Goal: Transaction & Acquisition: Purchase product/service

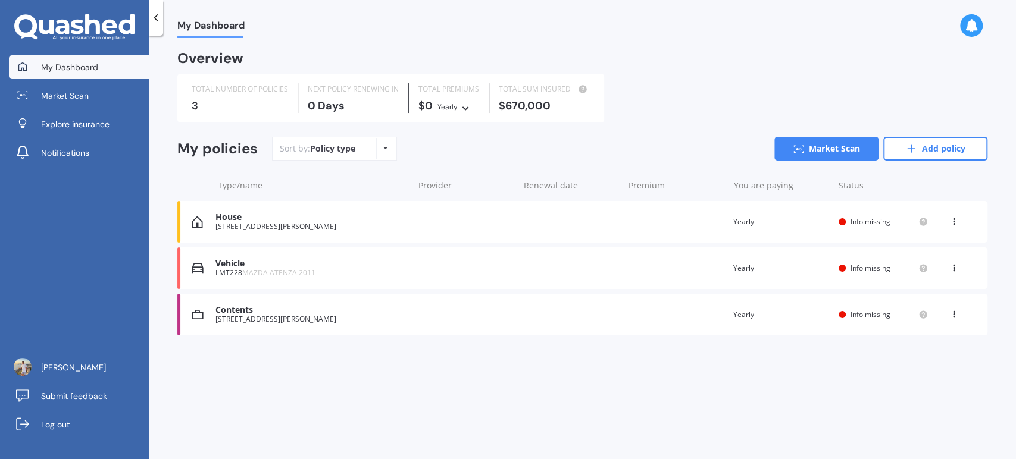
click at [952, 267] on icon at bounding box center [954, 265] width 8 height 7
drag, startPoint x: 900, startPoint y: 327, endPoint x: 915, endPoint y: 322, distance: 15.8
click at [915, 322] on div "View option View policy Delete" at bounding box center [927, 292] width 119 height 89
click at [915, 322] on div "Contents [STREET_ADDRESS][PERSON_NAME] date Premium You are paying Yearly Statu…" at bounding box center [582, 315] width 810 height 42
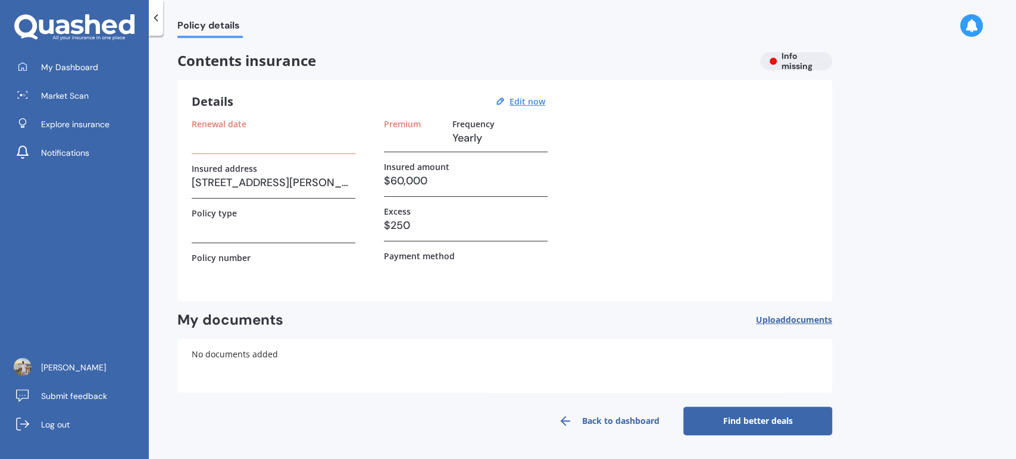
click at [715, 418] on link "Find better deals" at bounding box center [757, 421] width 149 height 29
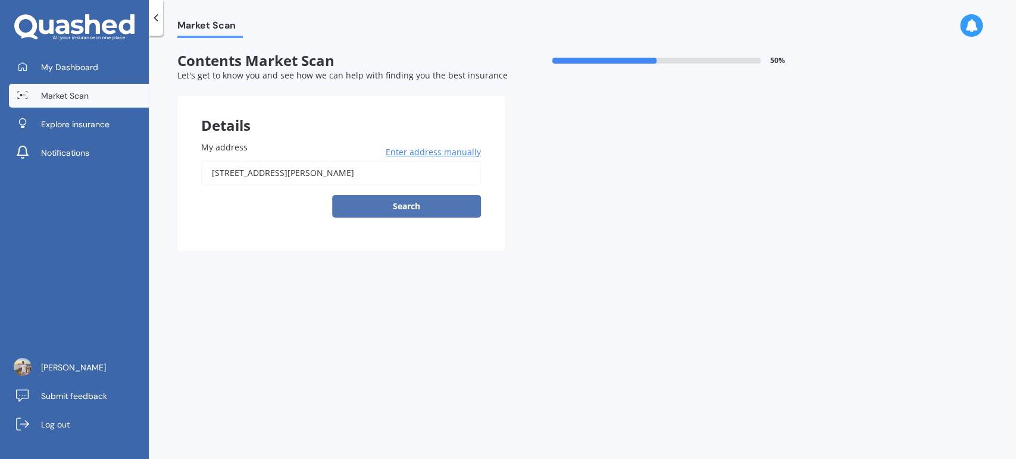
click at [428, 204] on button "Search" at bounding box center [406, 206] width 149 height 23
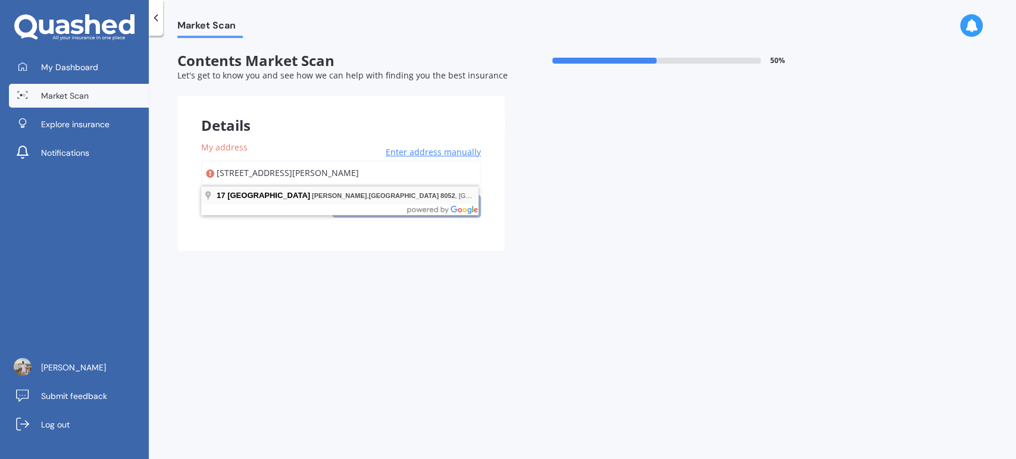
type input "[STREET_ADDRESS][PERSON_NAME]"
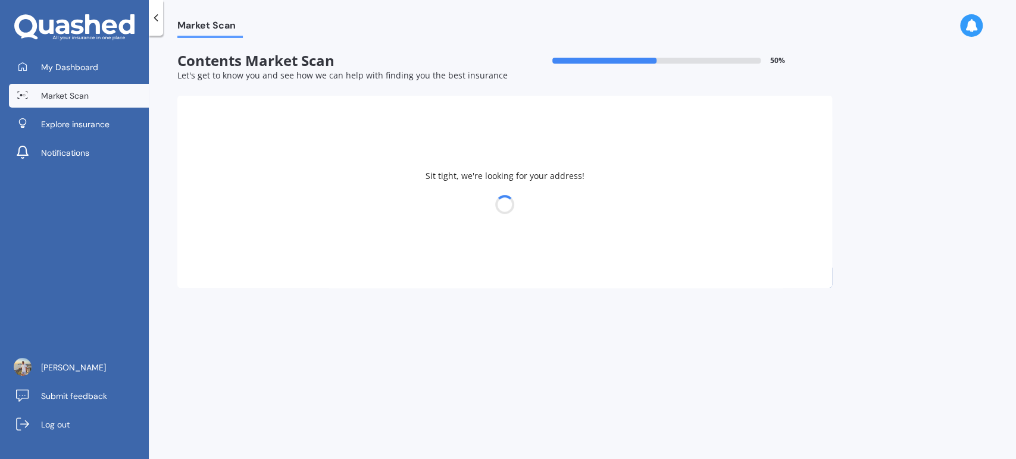
select select "25"
select select "05"
select select "1992"
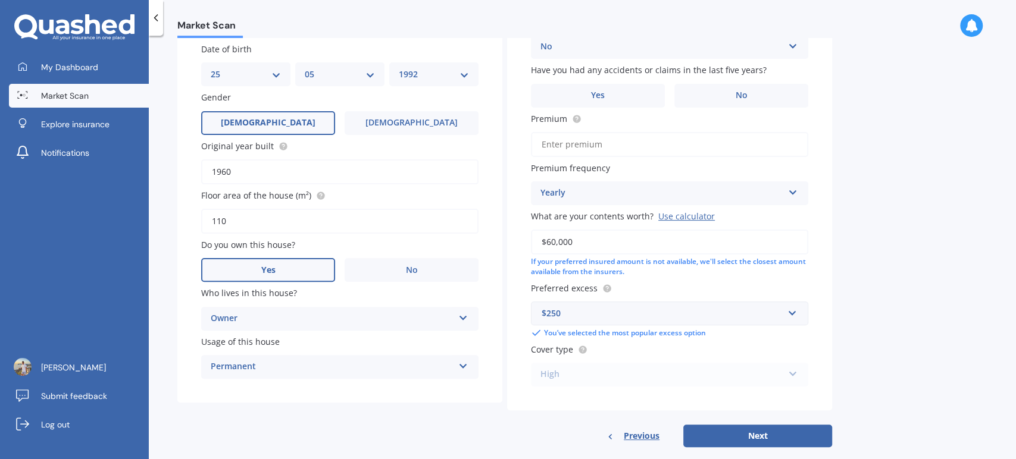
scroll to position [156, 0]
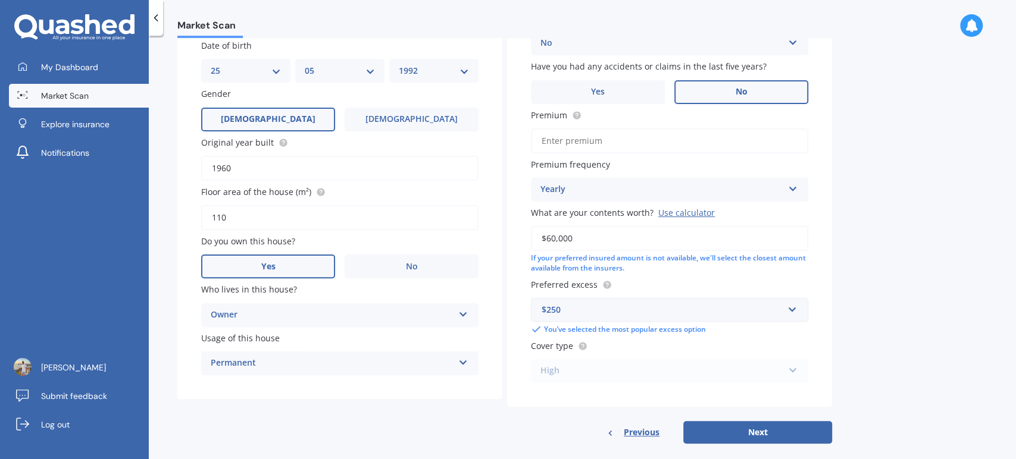
click at [723, 81] on label "No" at bounding box center [741, 92] width 134 height 24
click at [0, 0] on input "No" at bounding box center [0, 0] width 0 height 0
click at [627, 207] on span "What are your contents worth?" at bounding box center [592, 212] width 123 height 11
click at [627, 226] on input "$60,000" at bounding box center [669, 238] width 277 height 25
click at [615, 196] on div "Yearly" at bounding box center [661, 190] width 243 height 14
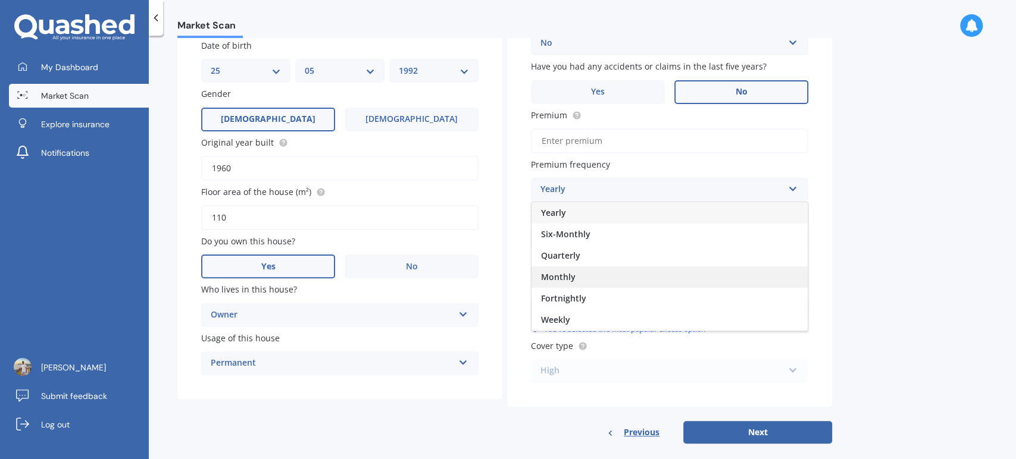
click at [579, 277] on div "Monthly" at bounding box center [669, 277] width 276 height 21
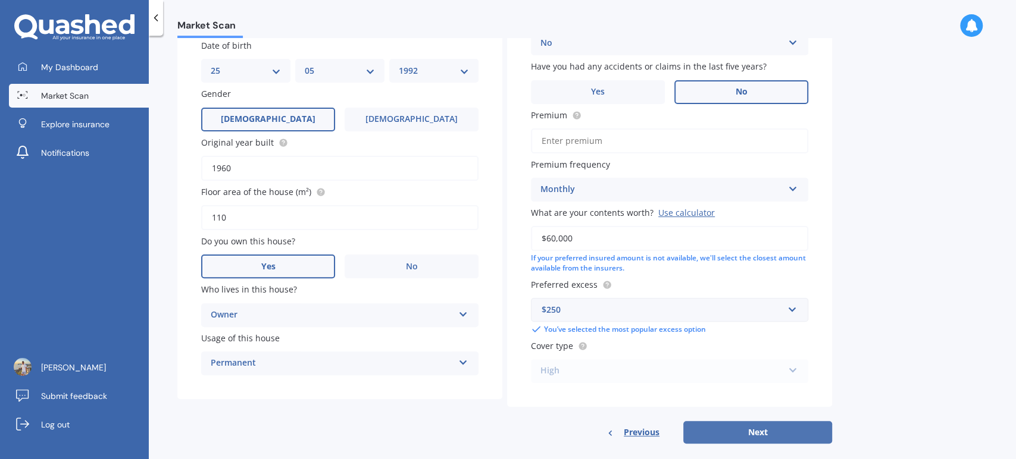
click at [747, 431] on button "Next" at bounding box center [757, 432] width 149 height 23
click at [571, 142] on input "Premium" at bounding box center [669, 141] width 277 height 25
click at [603, 156] on div "Building type Freestanding Freestanding Multi-unit (in a block of 6 or less) Mu…" at bounding box center [669, 174] width 325 height 468
click at [571, 134] on input "Premium" at bounding box center [669, 141] width 277 height 25
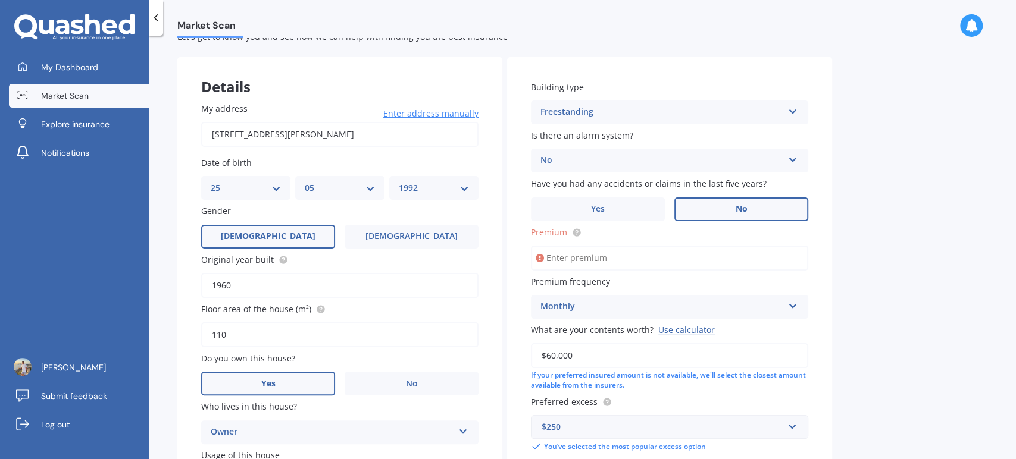
scroll to position [40, 0]
type input "$69.05"
click at [849, 324] on div "Market Scan Contents Market Scan 50 % Let's get to know you and see how we can …" at bounding box center [582, 250] width 867 height 424
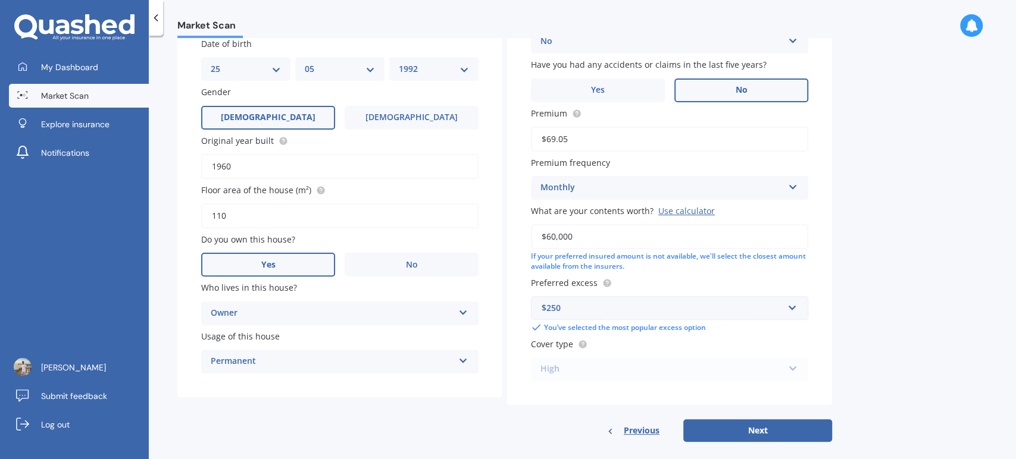
scroll to position [171, 0]
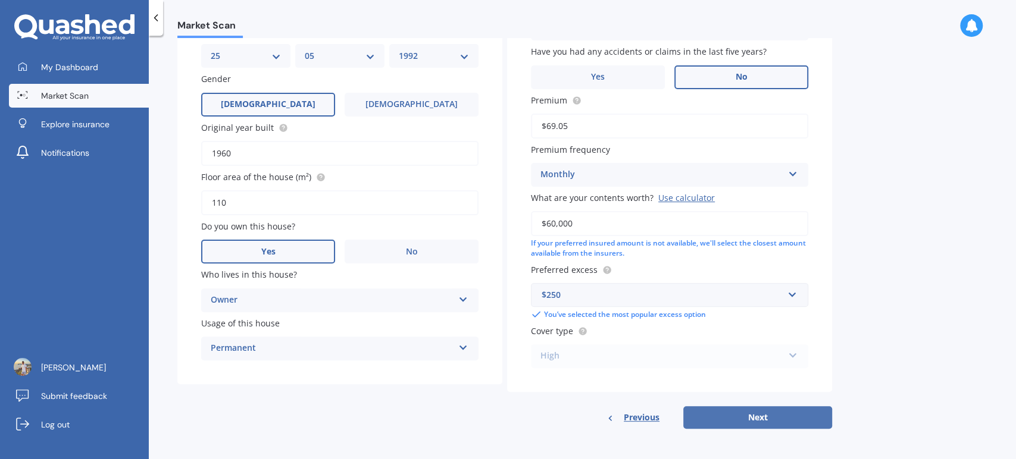
click at [778, 412] on button "Next" at bounding box center [757, 417] width 149 height 23
select select "25"
select select "05"
select select "1992"
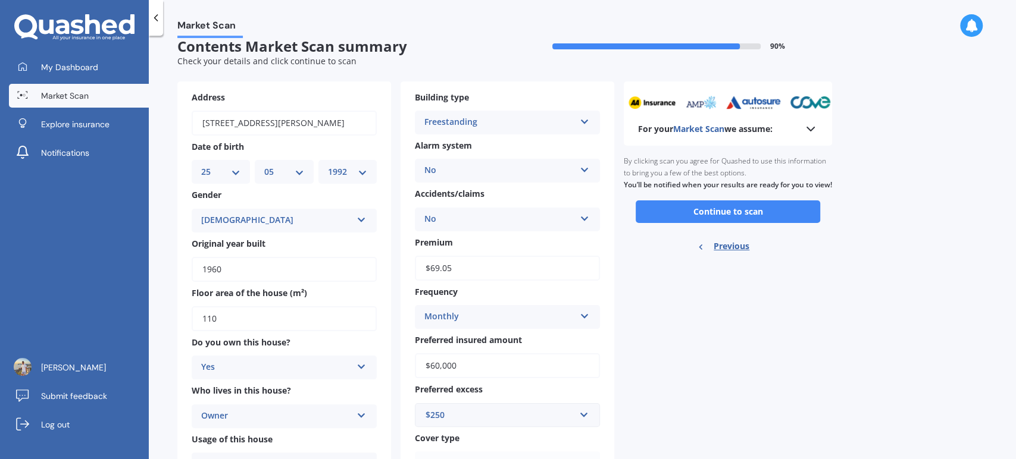
scroll to position [0, 0]
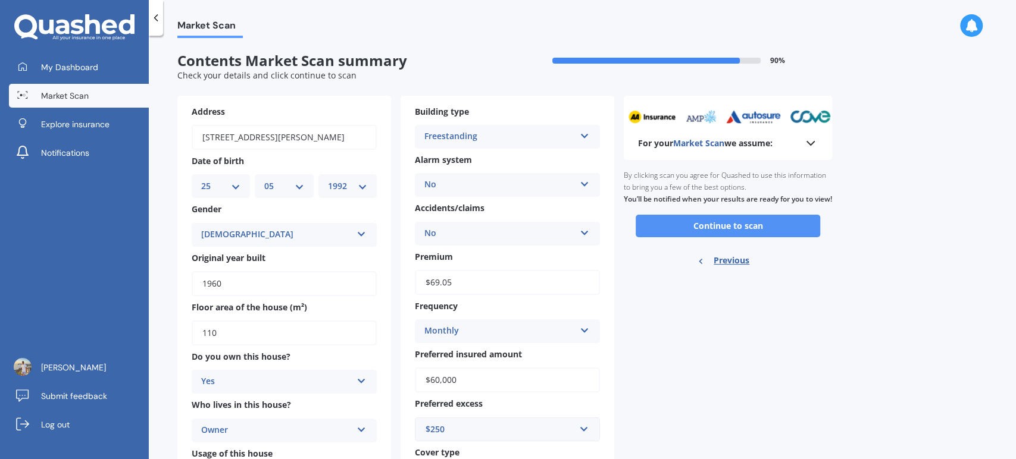
click at [724, 233] on button "Continue to scan" at bounding box center [728, 226] width 184 height 23
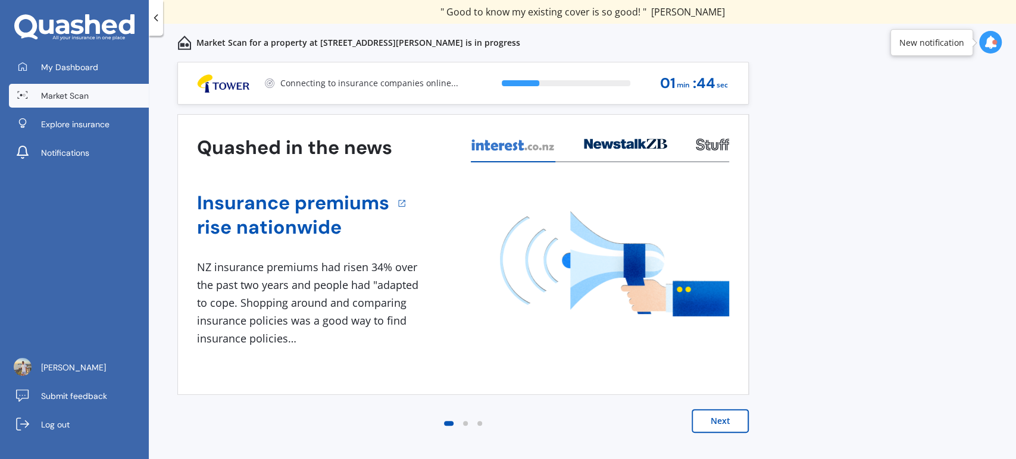
click at [719, 427] on button "Next" at bounding box center [719, 421] width 57 height 24
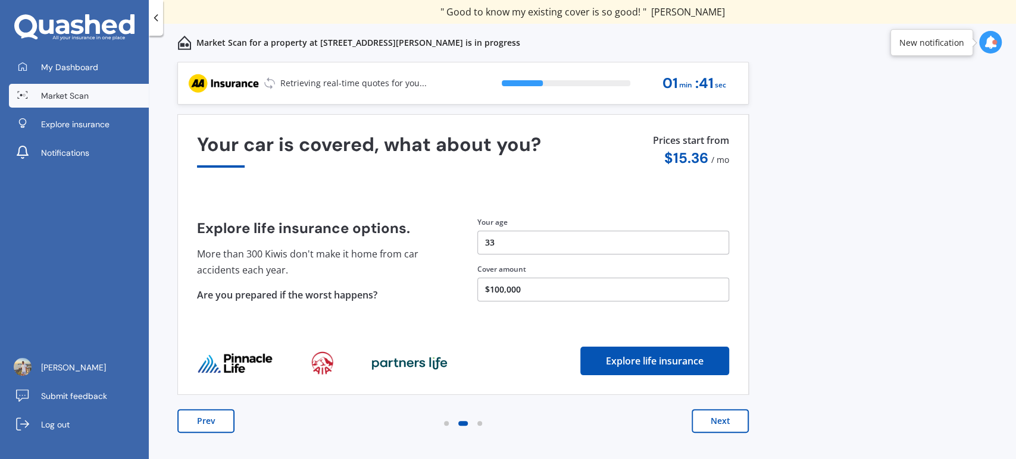
click at [719, 421] on button "Next" at bounding box center [719, 421] width 57 height 24
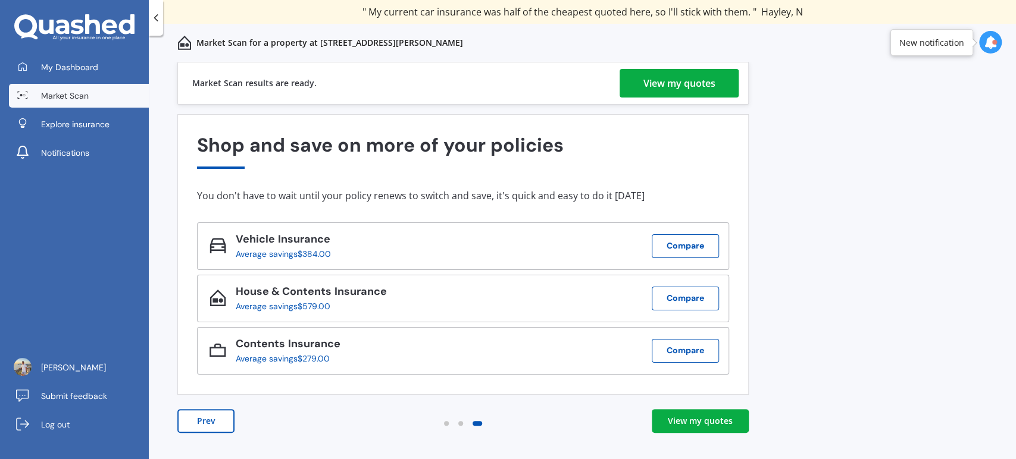
click at [646, 79] on div "View my quotes" at bounding box center [679, 83] width 72 height 29
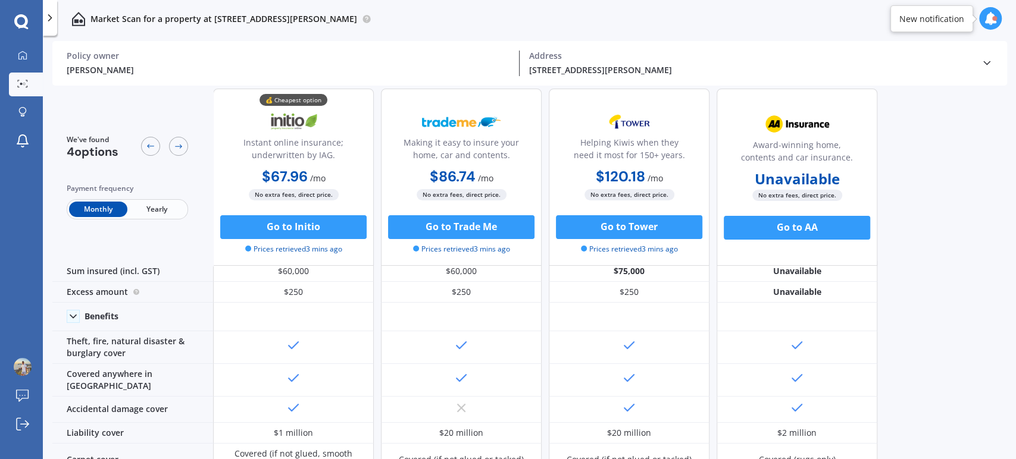
scroll to position [11, 0]
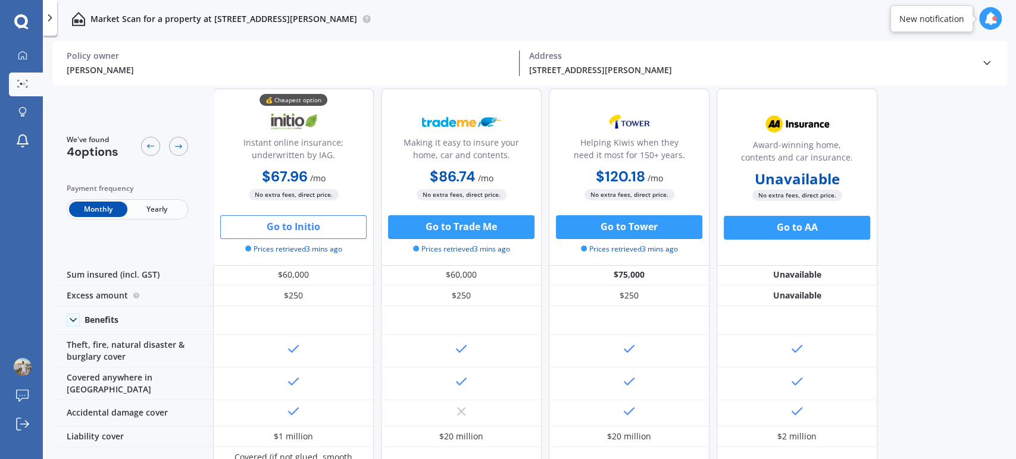
drag, startPoint x: 292, startPoint y: 224, endPoint x: 282, endPoint y: 229, distance: 10.9
click at [282, 229] on button "Go to Initio" at bounding box center [293, 227] width 146 height 24
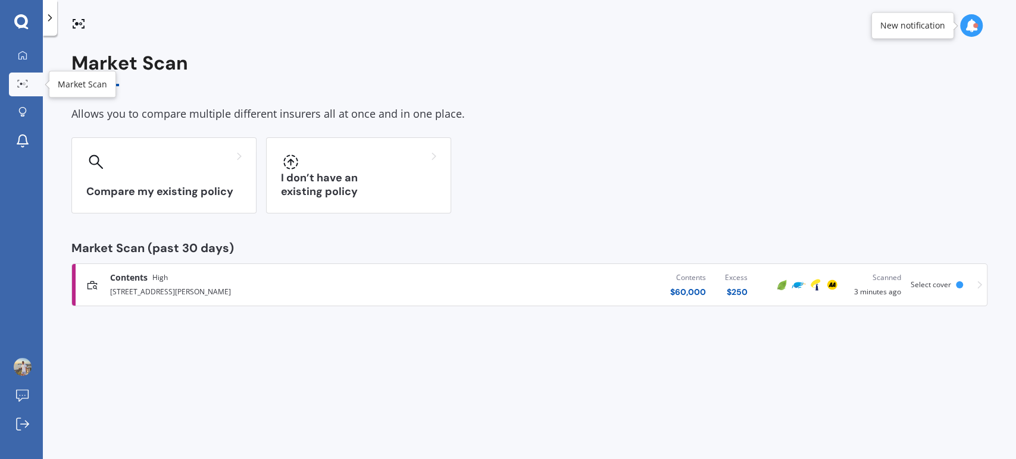
click at [24, 86] on icon at bounding box center [22, 84] width 11 height 8
click at [19, 56] on icon at bounding box center [22, 55] width 8 height 8
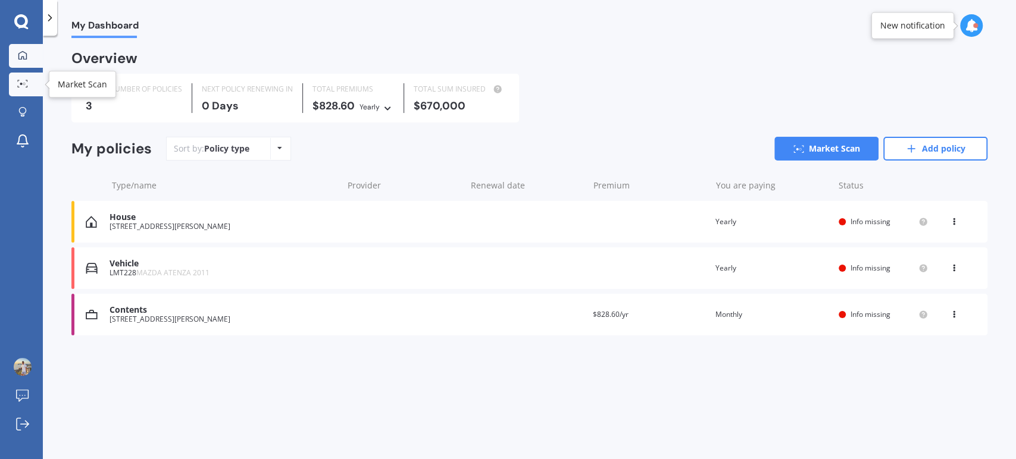
click at [14, 80] on div at bounding box center [23, 84] width 18 height 9
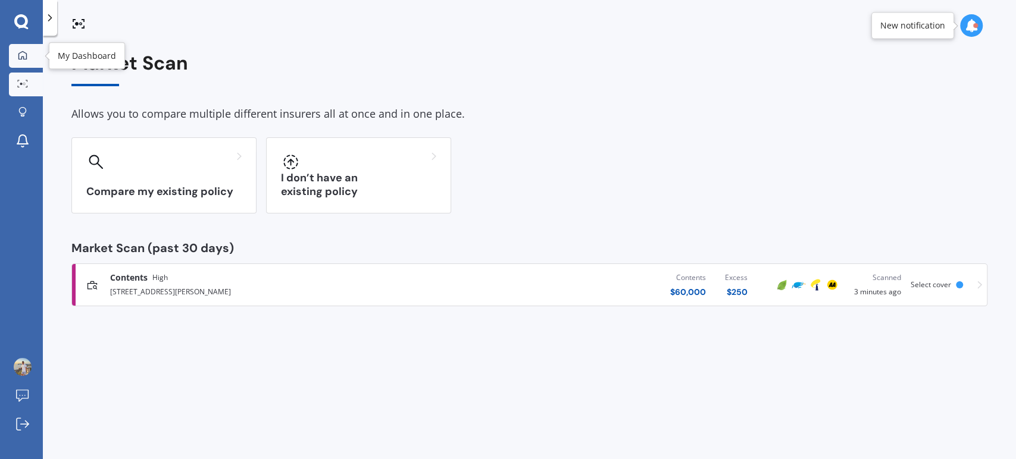
click at [20, 60] on div at bounding box center [23, 56] width 18 height 11
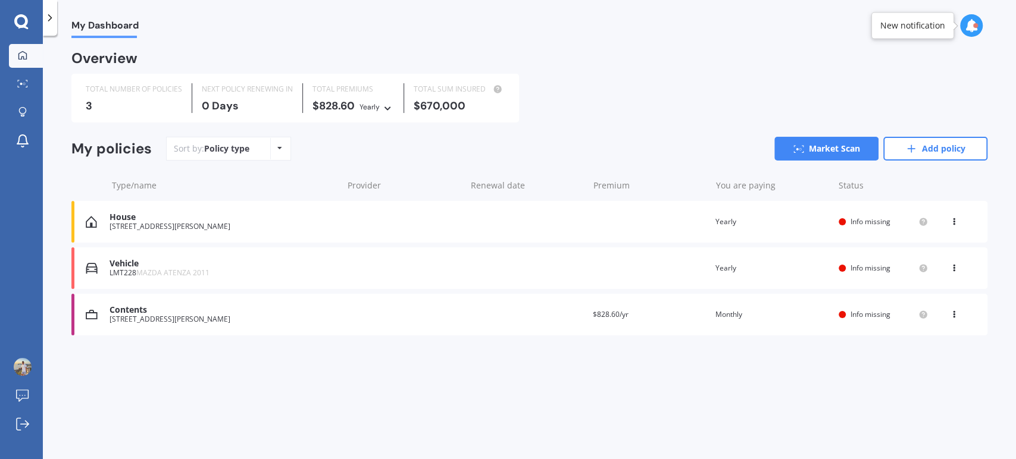
click at [201, 224] on div "[STREET_ADDRESS][PERSON_NAME]" at bounding box center [222, 227] width 227 height 8
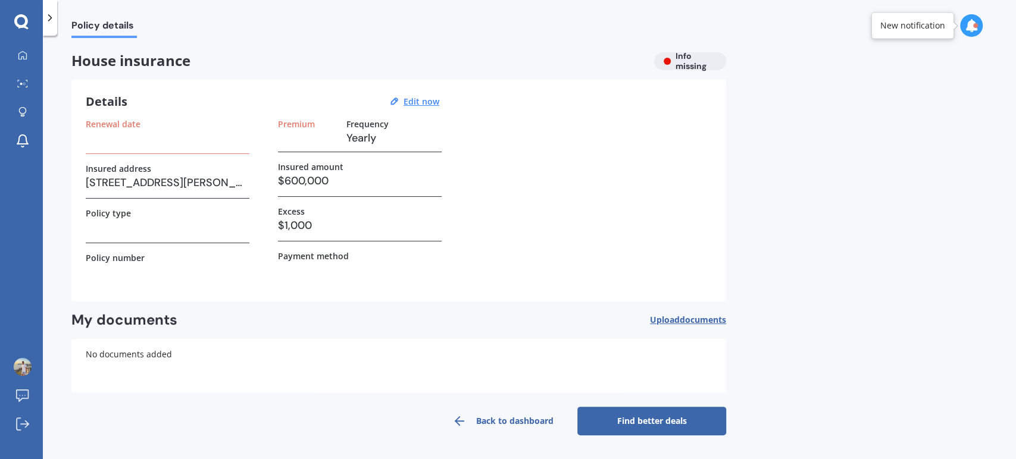
click at [168, 142] on h3 at bounding box center [168, 138] width 164 height 18
click at [143, 147] on div "Renewal date" at bounding box center [168, 136] width 164 height 35
click at [301, 145] on h3 at bounding box center [307, 138] width 59 height 18
click at [424, 99] on u "Edit now" at bounding box center [421, 101] width 36 height 11
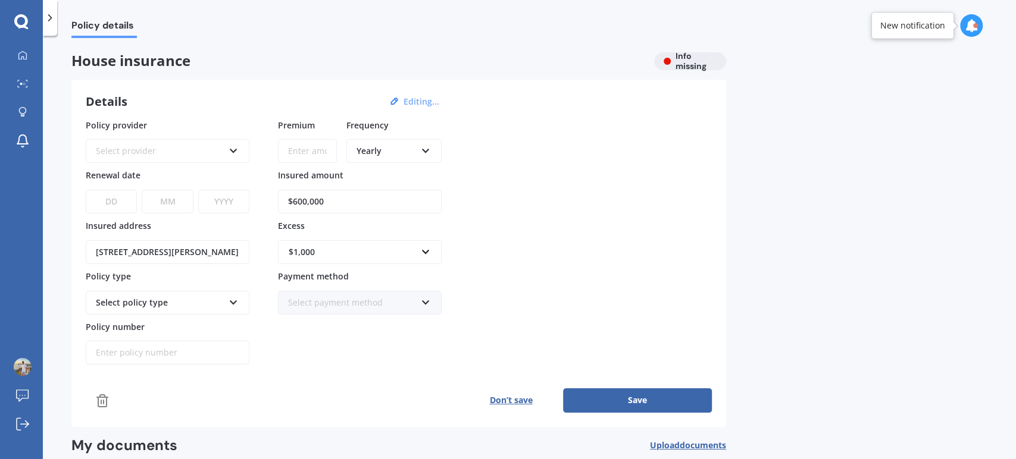
click at [308, 139] on input "Premium" at bounding box center [307, 151] width 59 height 24
type input "$194.11"
click at [386, 147] on div "Yearly" at bounding box center [386, 151] width 60 height 13
click at [377, 236] on span "Monthly" at bounding box center [373, 237] width 33 height 11
click at [354, 252] on div "$1,000" at bounding box center [353, 252] width 128 height 13
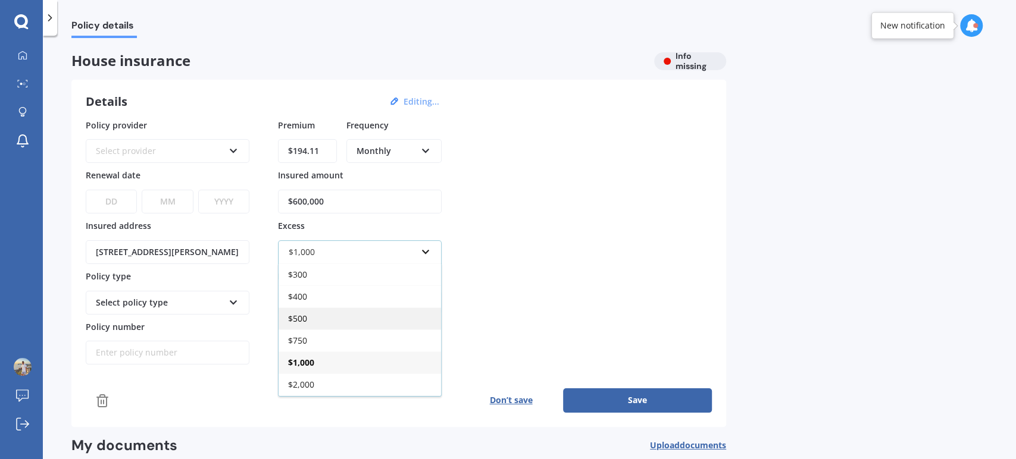
click at [333, 310] on div "$500" at bounding box center [360, 319] width 162 height 22
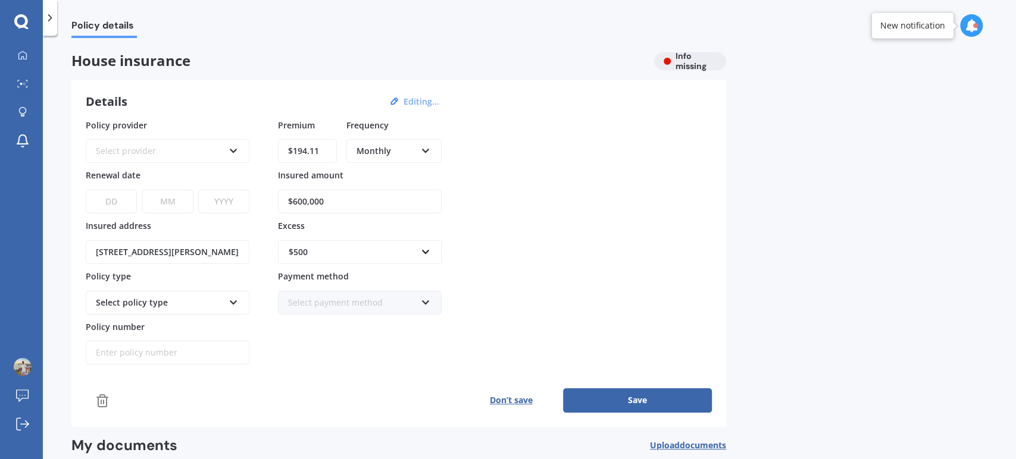
click at [233, 296] on icon at bounding box center [234, 300] width 10 height 8
click at [227, 306] on div "Select policy type" at bounding box center [168, 303] width 164 height 24
click at [127, 197] on select "DD 01 02 03 04 05 06 07 08 09 10 11 12 13 14 15 16 17 18 19 20 21 22 23 24 25 2…" at bounding box center [111, 202] width 51 height 24
click at [171, 145] on div "Select provider" at bounding box center [160, 151] width 128 height 13
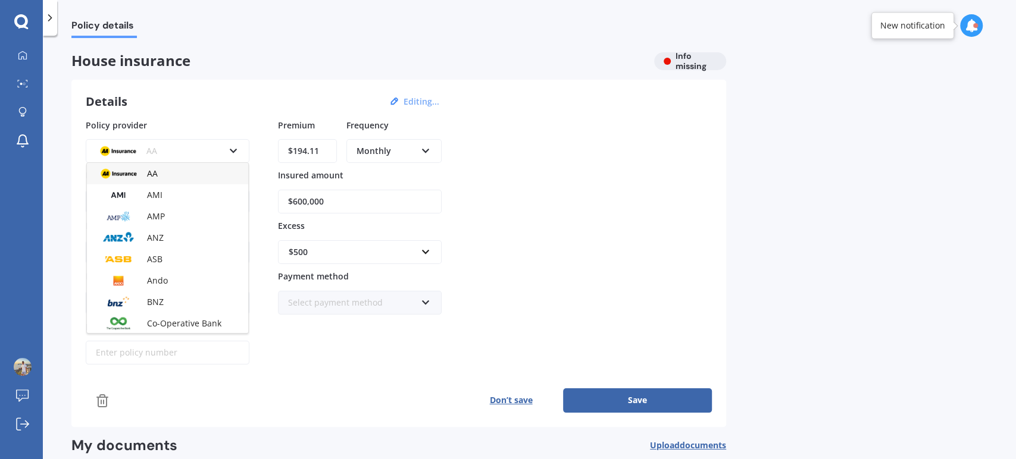
click at [154, 180] on div "AA" at bounding box center [167, 173] width 161 height 21
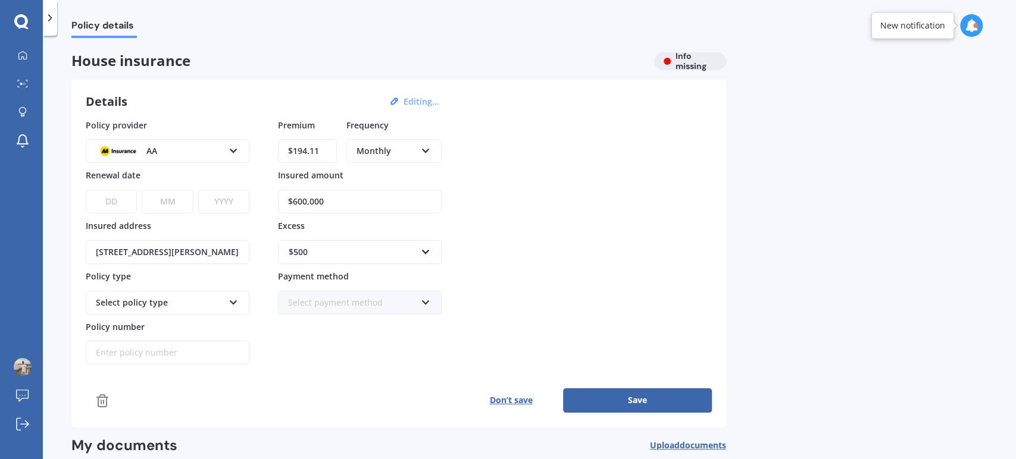
click at [124, 208] on select "DD 01 02 03 04 05 06 07 08 09 10 11 12 13 14 15 16 17 18 19 20 21 22 23 24 25 2…" at bounding box center [111, 202] width 51 height 24
click at [331, 204] on input "$600,000" at bounding box center [360, 202] width 164 height 24
type input "$6"
type input "$8"
type input "$9"
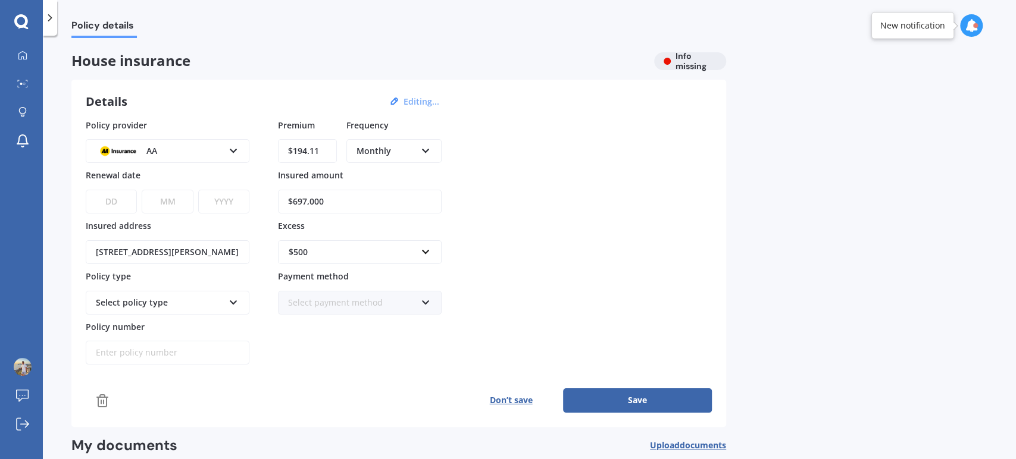
type input "$697,000"
click at [583, 236] on div "Policy provider AA AA AMI AMP ANZ ASB Ando BNZ Co-Operative Bank FMG Initio Kiw…" at bounding box center [399, 242] width 626 height 246
click at [231, 303] on icon at bounding box center [234, 300] width 10 height 8
click at [210, 319] on div "Home Insurance Policy" at bounding box center [167, 325] width 161 height 21
click at [594, 403] on button "Save" at bounding box center [637, 401] width 149 height 24
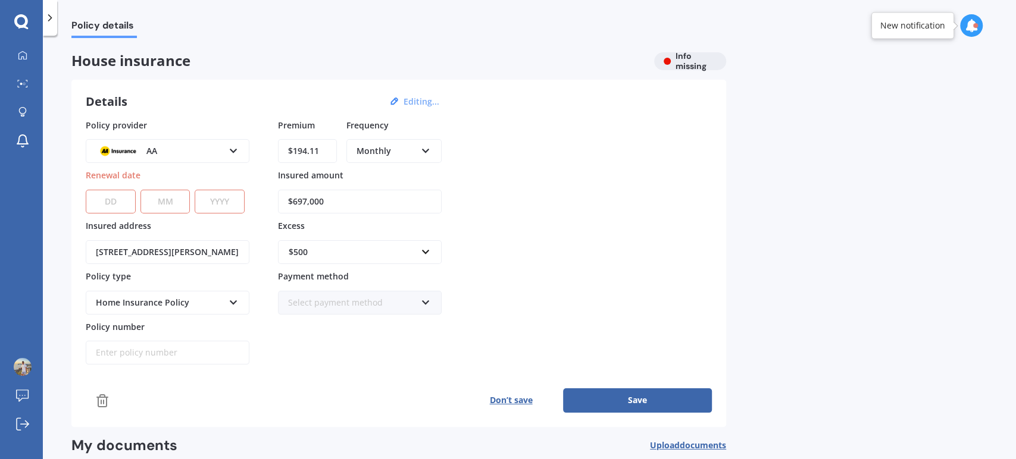
click at [625, 398] on button "Save" at bounding box center [637, 401] width 149 height 24
click at [112, 198] on select "DD 01 02 03 04 05 06 07 08 09 10 11 12 13 14 15 16 17 18 19 20 21 22 23 24 25 2…" at bounding box center [111, 200] width 50 height 24
select select "25"
click at [86, 188] on select "DD 01 02 03 04 05 06 07 08 09 10 11 12 13 14 15 16 17 18 19 20 21 22 23 24 25 2…" at bounding box center [111, 200] width 50 height 24
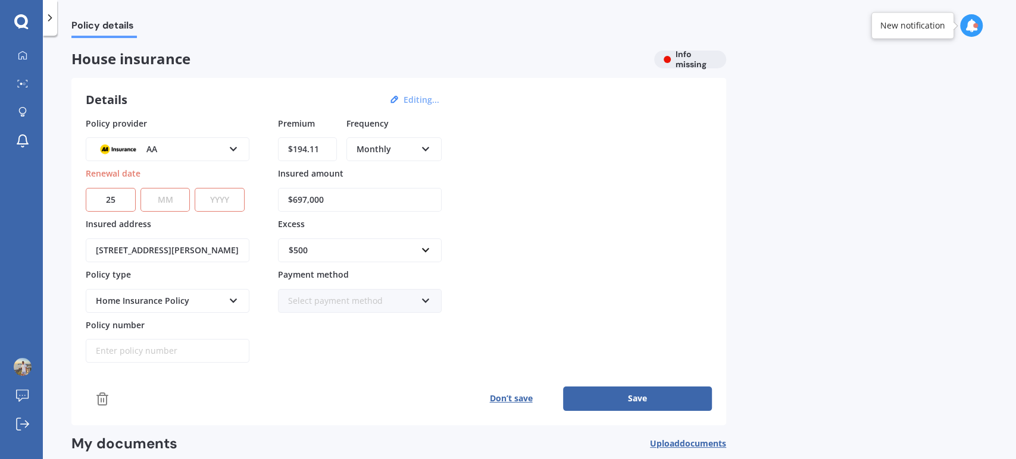
click at [173, 200] on select "MM 01 02 03 04 05 06 07 08 09 10 11 12" at bounding box center [165, 200] width 50 height 24
select select "01"
click at [140, 188] on select "MM 01 02 03 04 05 06 07 08 09 10 11 12" at bounding box center [165, 200] width 50 height 24
click at [224, 209] on select "YYYY 2027 2026 2025 2024 2023 2022 2021 2020 2019 2018 2017 2016 2015 2014 2013…" at bounding box center [220, 200] width 50 height 24
select select "2026"
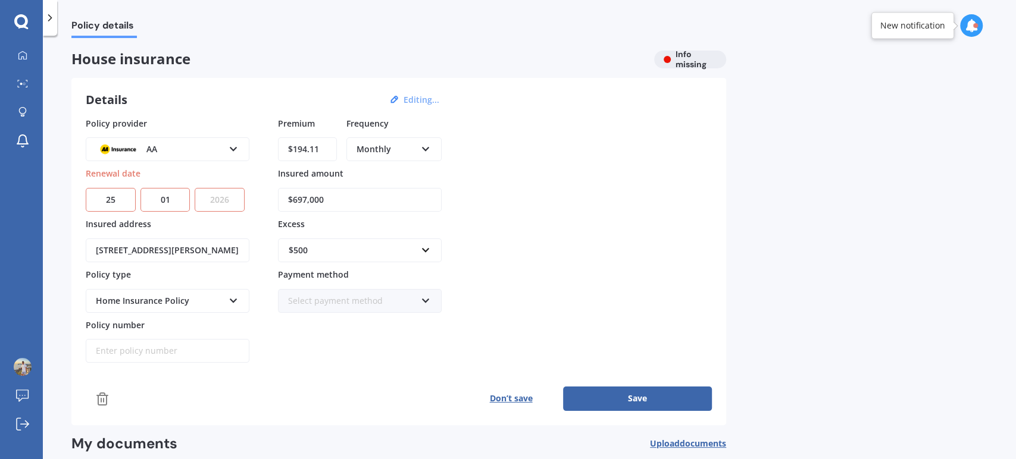
click at [226, 196] on select "YYYY 2027 2026 2025 2024 2023 2022 2021 2020 2019 2018 2017 2016 2015 2014 2013…" at bounding box center [220, 200] width 50 height 24
click at [621, 280] on div "Policy provider AA AA AMI AMP ANZ ASB Ando BNZ Co-Operative Bank FMG Initio Kiw…" at bounding box center [399, 240] width 626 height 246
click at [621, 403] on button "Save" at bounding box center [637, 399] width 149 height 24
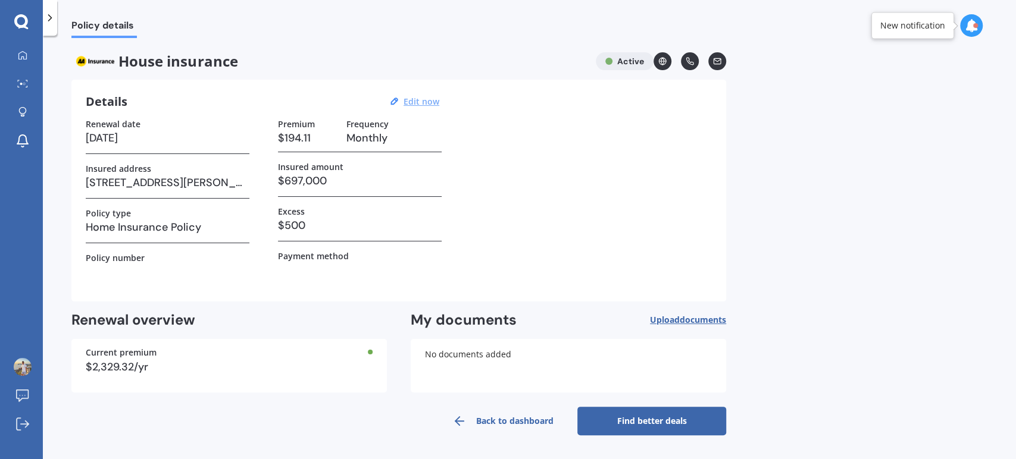
click at [613, 420] on link "Find better deals" at bounding box center [651, 421] width 149 height 29
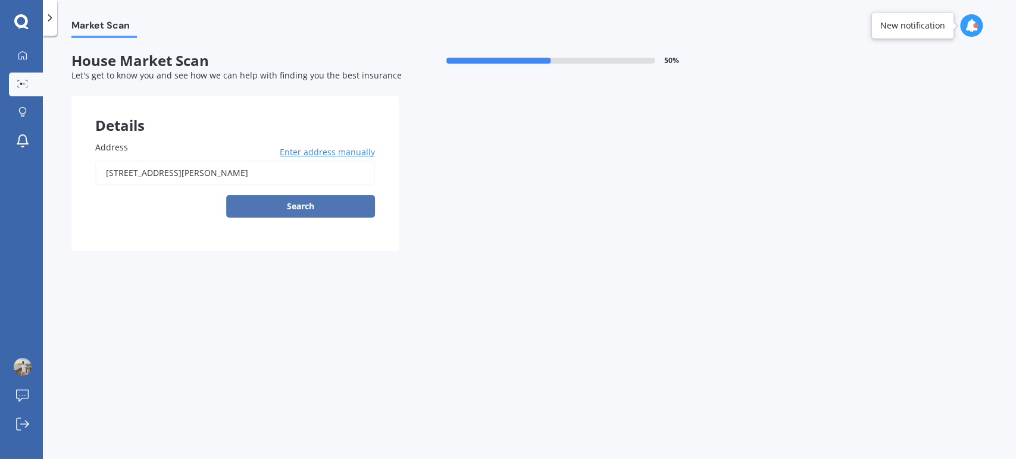
click at [283, 200] on button "Search" at bounding box center [300, 206] width 149 height 23
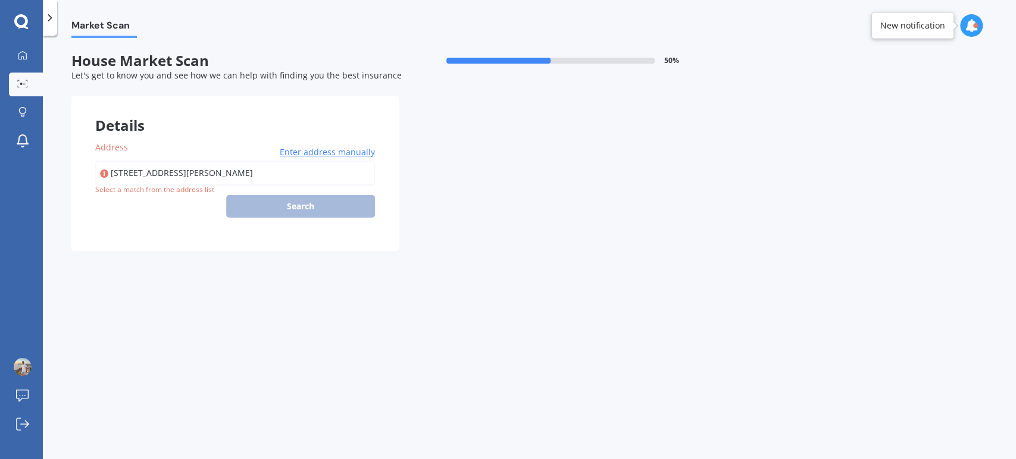
type input "[STREET_ADDRESS][PERSON_NAME]"
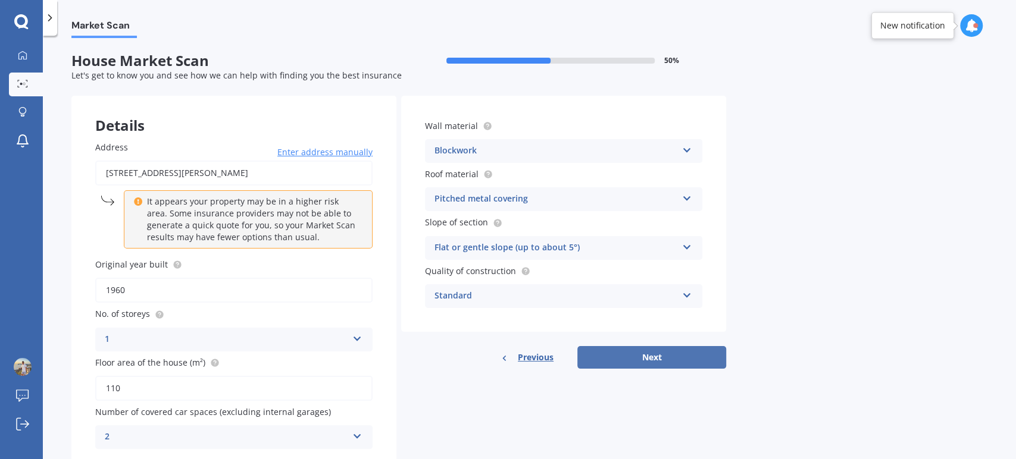
click at [600, 355] on button "Next" at bounding box center [651, 357] width 149 height 23
select select "25"
select select "05"
select select "1992"
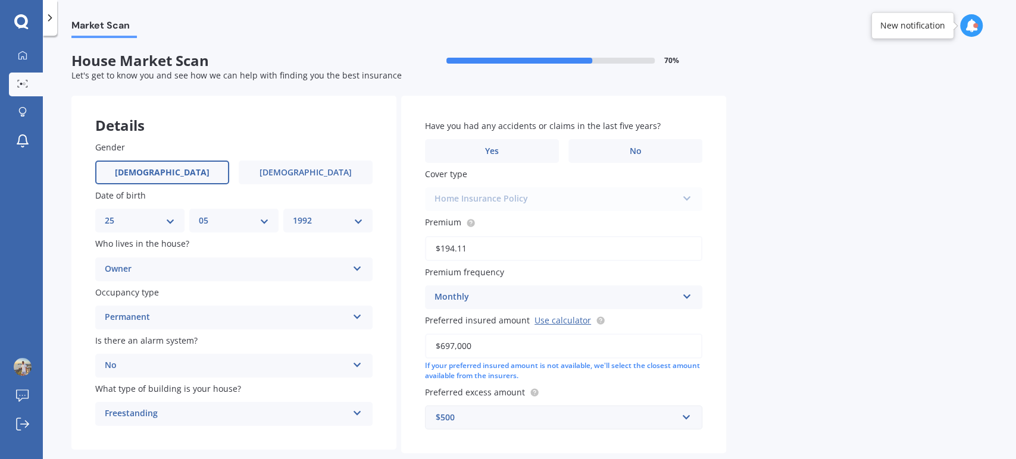
scroll to position [61, 0]
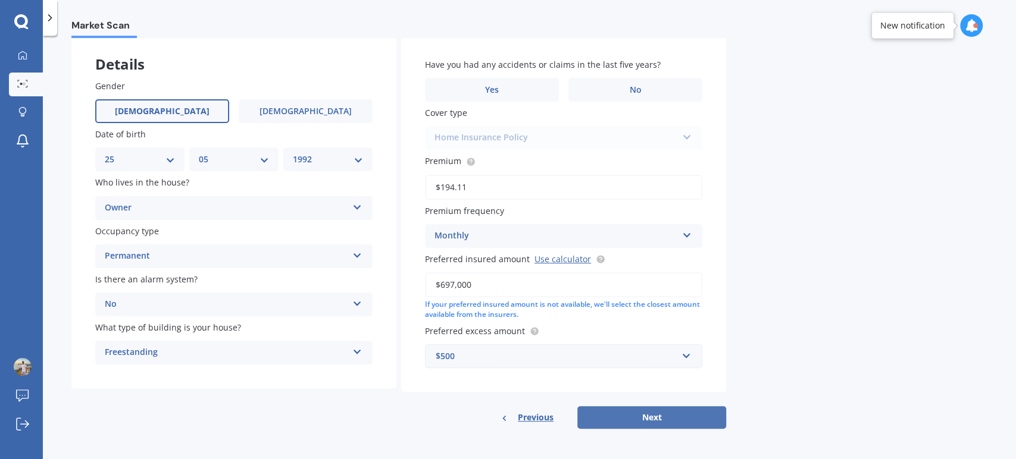
click at [628, 414] on button "Next" at bounding box center [651, 417] width 149 height 23
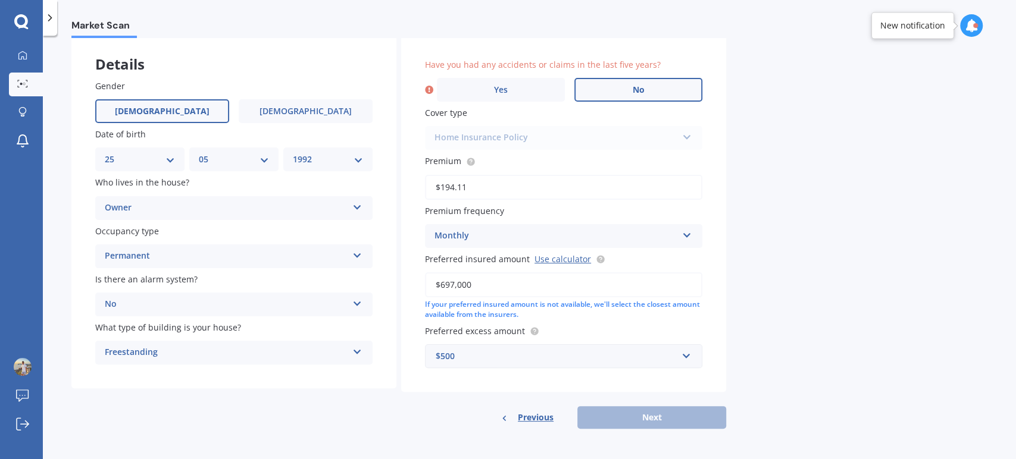
click at [595, 78] on label "No" at bounding box center [638, 90] width 128 height 24
click at [0, 0] on input "No" at bounding box center [0, 0] width 0 height 0
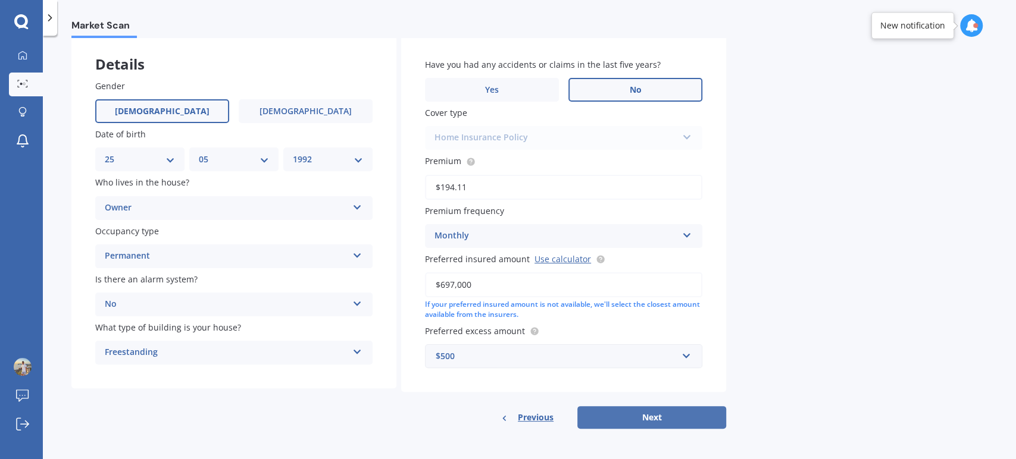
click at [650, 413] on button "Next" at bounding box center [651, 417] width 149 height 23
select select "25"
select select "05"
select select "1992"
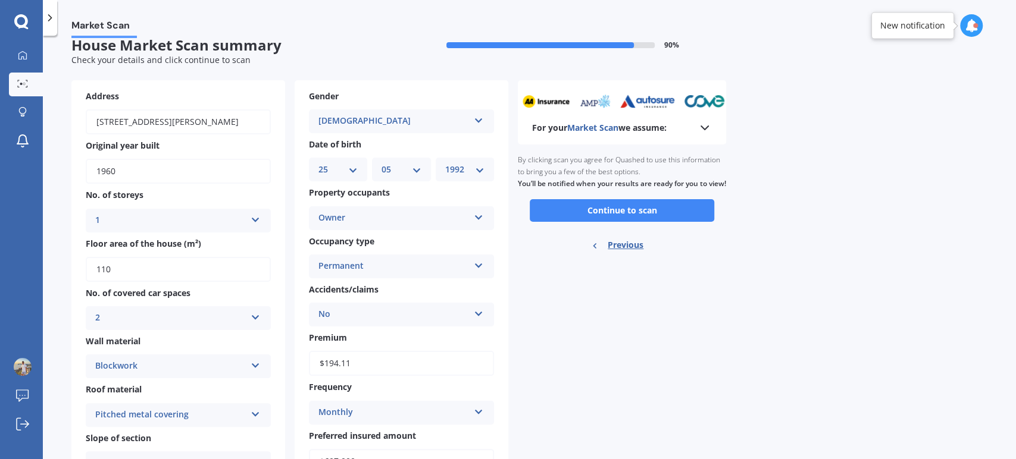
scroll to position [0, 0]
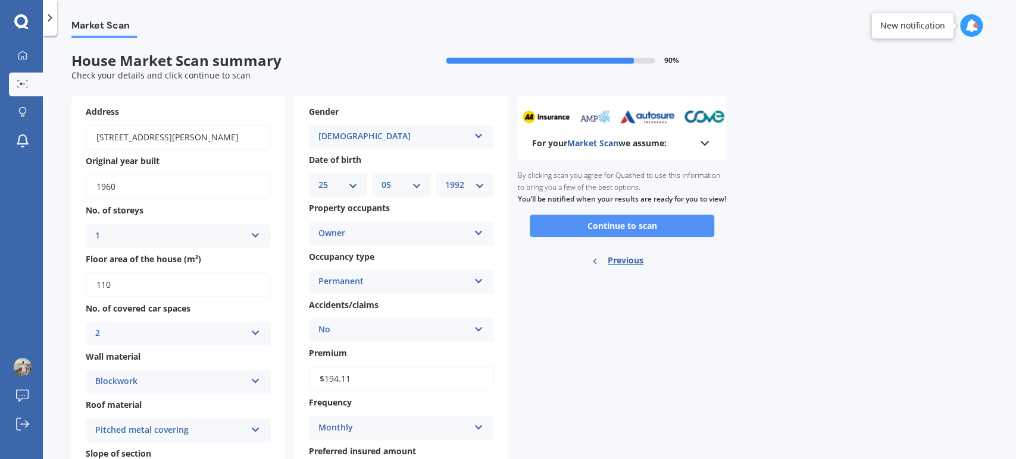
click at [622, 237] on button "Continue to scan" at bounding box center [622, 226] width 184 height 23
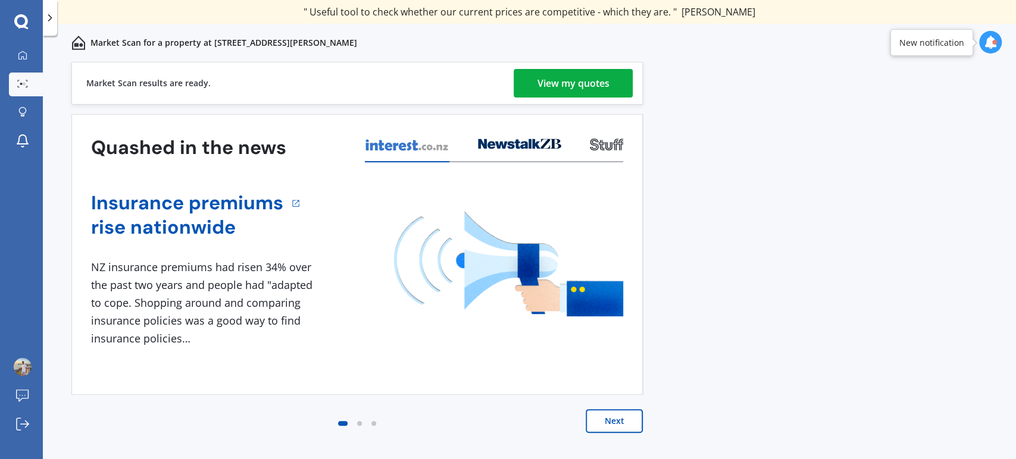
click at [545, 85] on div "View my quotes" at bounding box center [573, 83] width 72 height 29
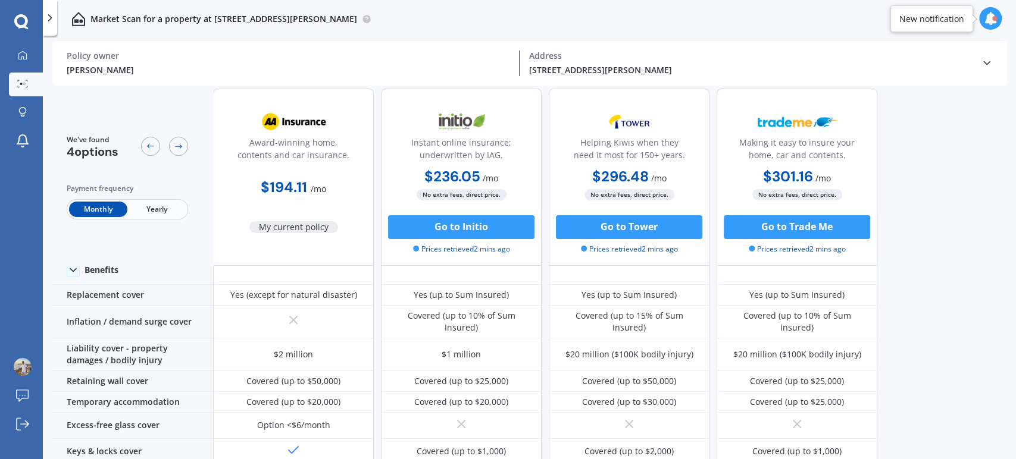
scroll to position [58, 0]
